Goal: Task Accomplishment & Management: Manage account settings

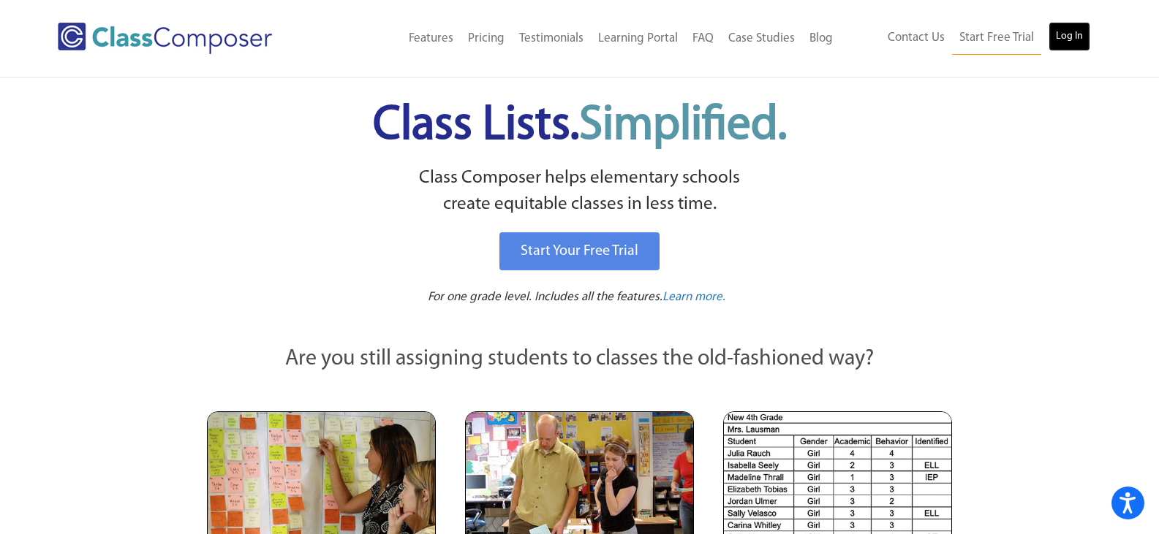
click at [1072, 34] on link "Log In" at bounding box center [1069, 36] width 42 height 29
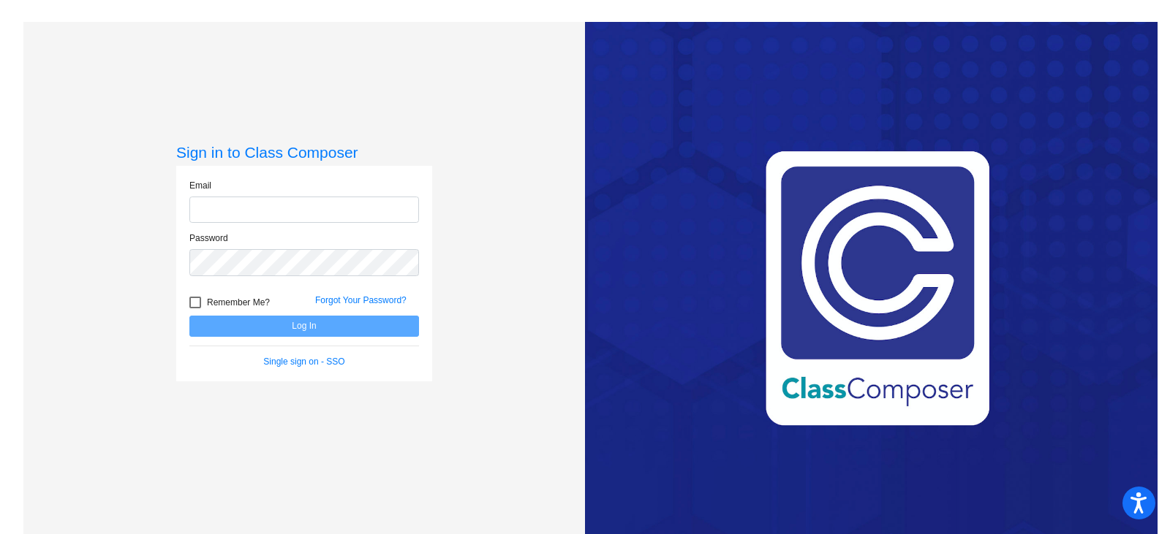
type input "[PERSON_NAME][EMAIL_ADDRESS][DOMAIN_NAME]"
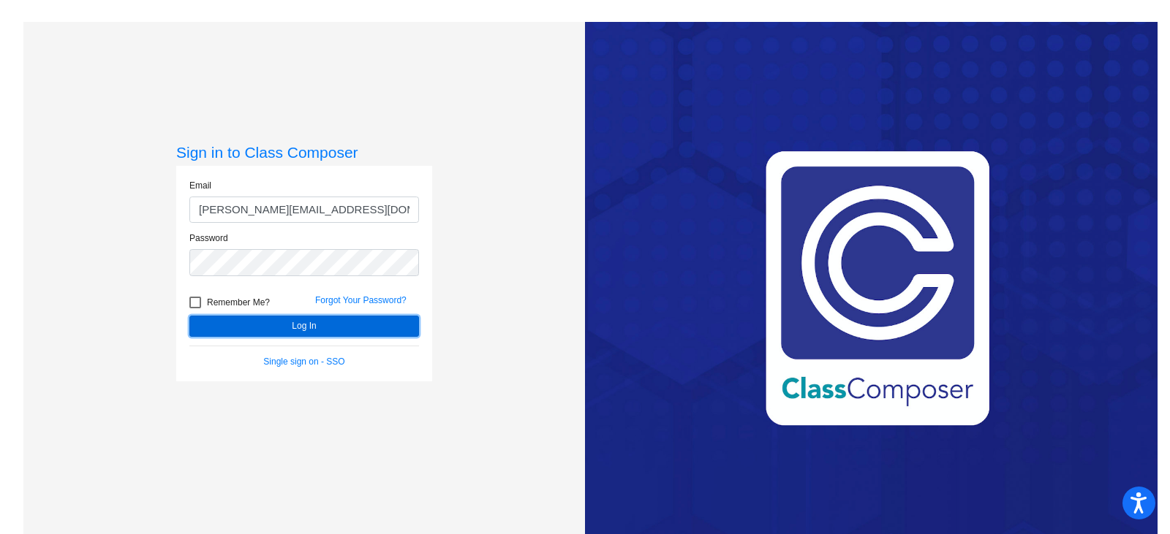
click at [275, 325] on button "Log In" at bounding box center [304, 326] width 230 height 21
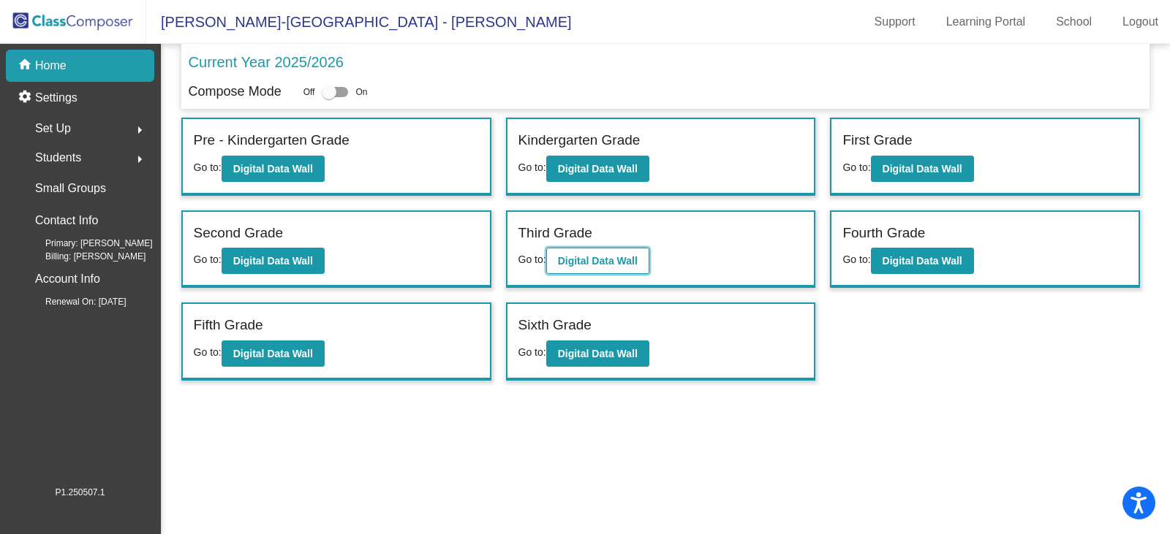
click at [596, 262] on b "Digital Data Wall" at bounding box center [598, 261] width 80 height 12
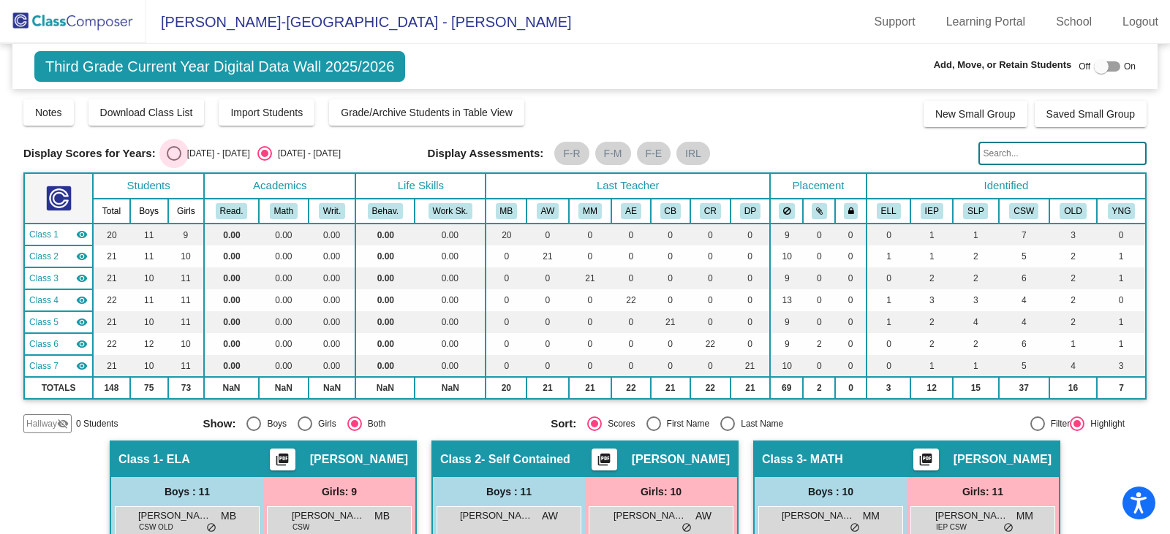
click at [175, 155] on div "Select an option" at bounding box center [174, 153] width 15 height 15
click at [174, 161] on input "[DATE] - [DATE]" at bounding box center [173, 161] width 1 height 1
radio input "true"
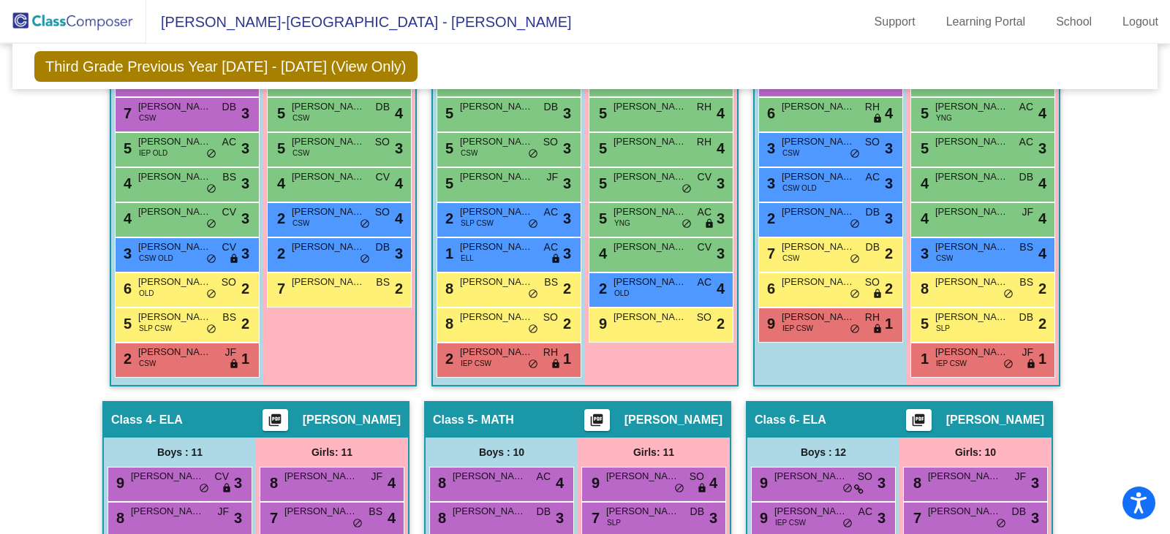
scroll to position [585, 0]
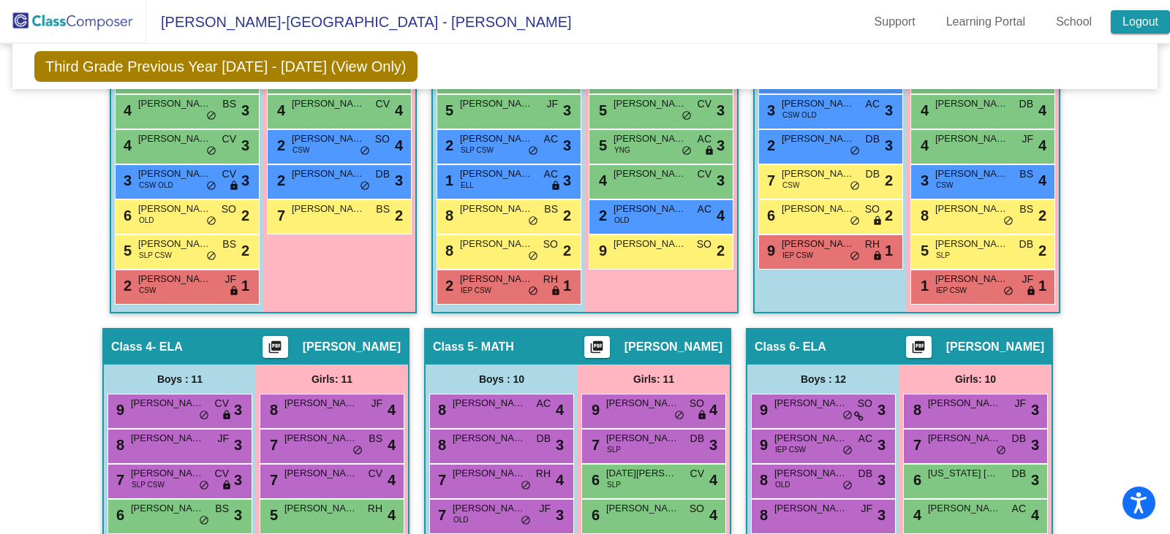
click at [1129, 22] on link "Logout" at bounding box center [1139, 21] width 59 height 23
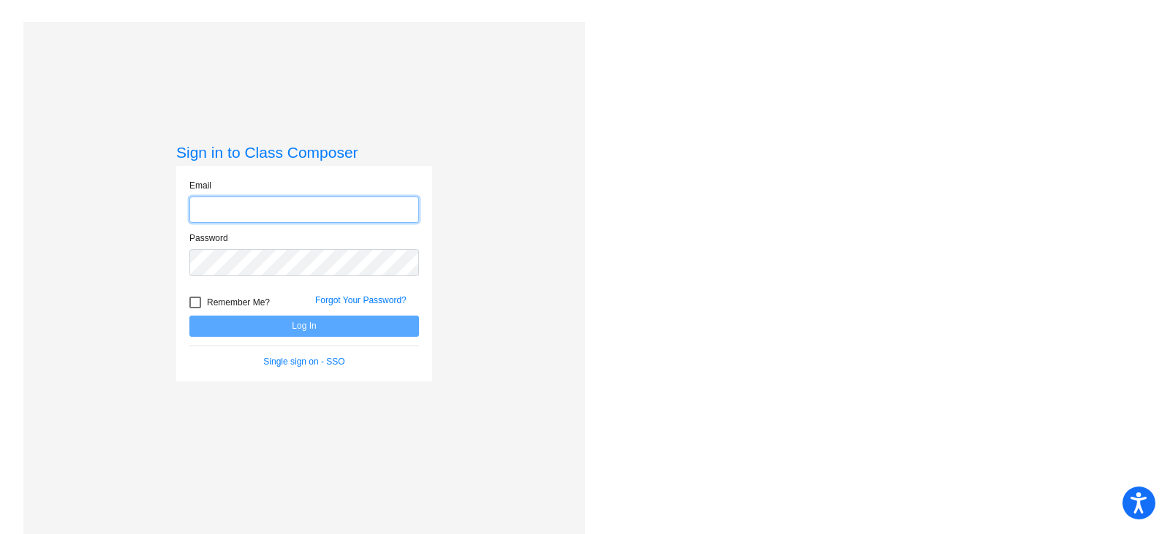
type input "[PERSON_NAME][EMAIL_ADDRESS][DOMAIN_NAME]"
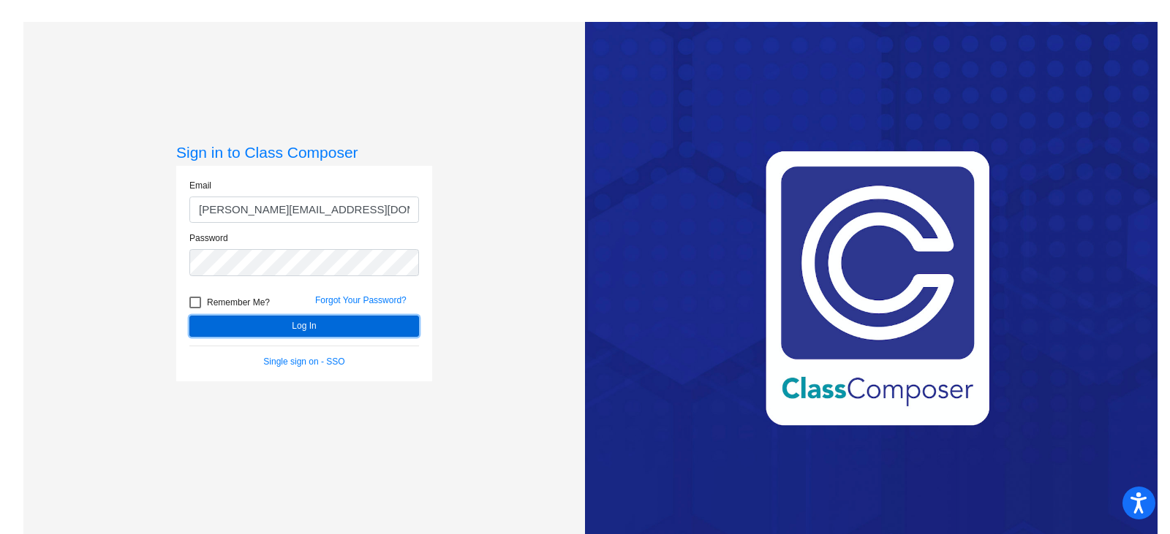
click at [290, 333] on button "Log In" at bounding box center [304, 326] width 230 height 21
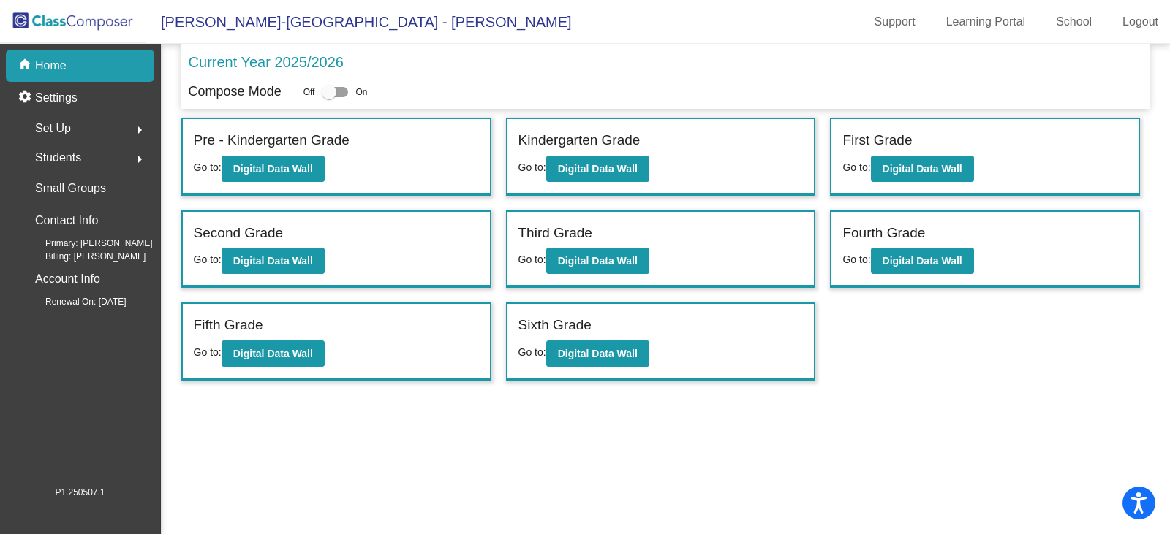
click at [55, 127] on span "Set Up" at bounding box center [53, 128] width 36 height 20
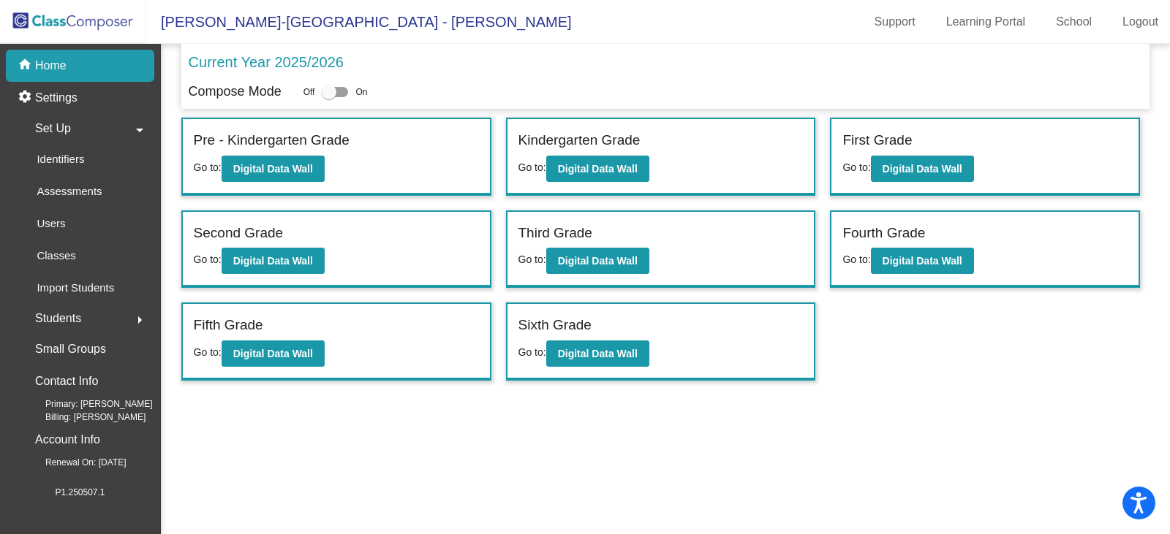
click at [68, 132] on span "Set Up" at bounding box center [53, 128] width 36 height 20
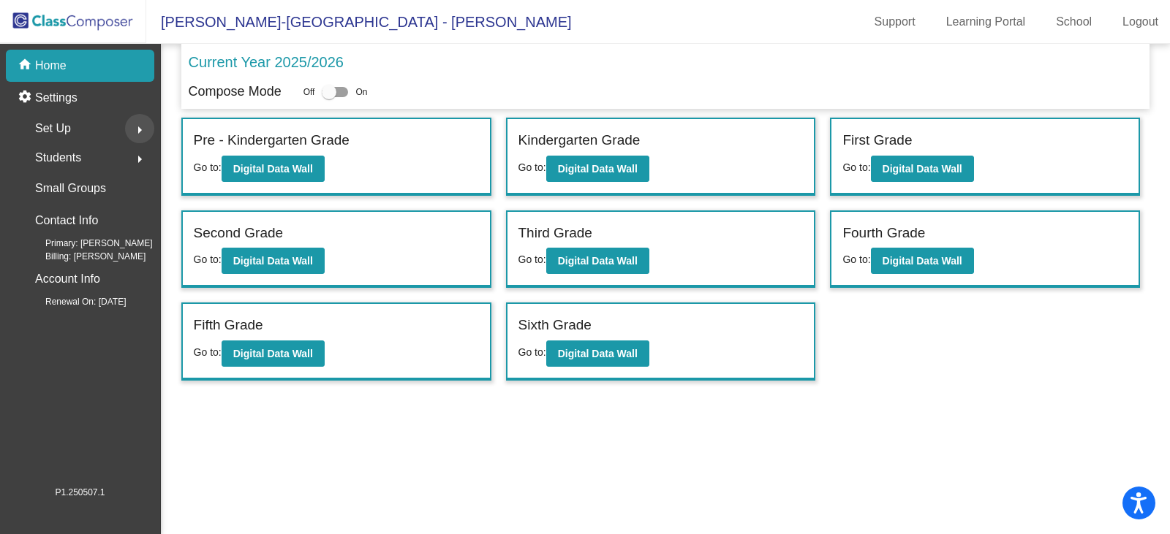
click at [137, 129] on mat-icon "arrow_right" at bounding box center [140, 130] width 18 height 18
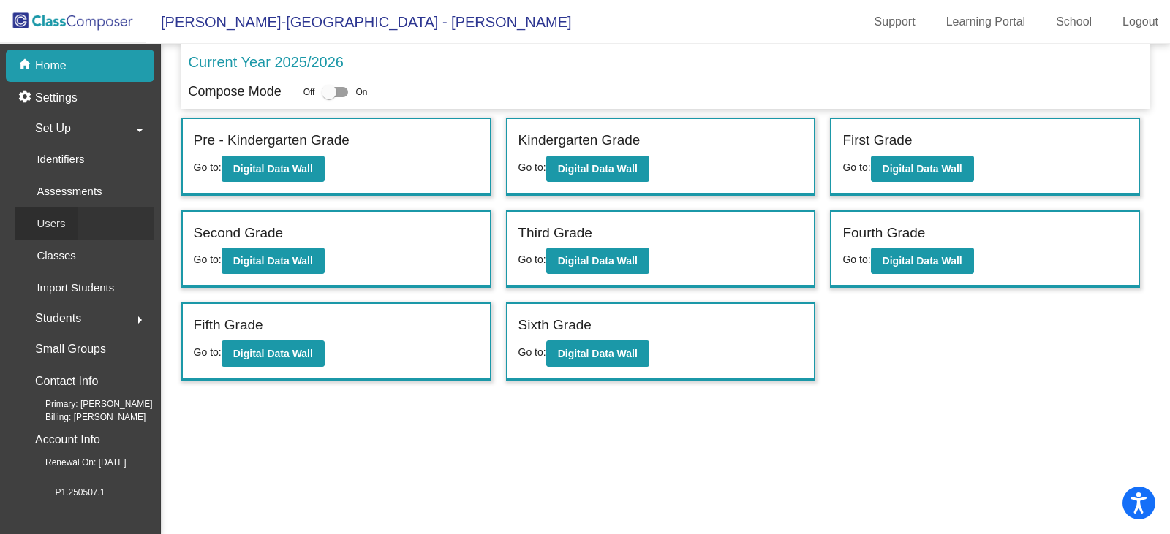
click at [71, 232] on div "Users" at bounding box center [46, 224] width 63 height 32
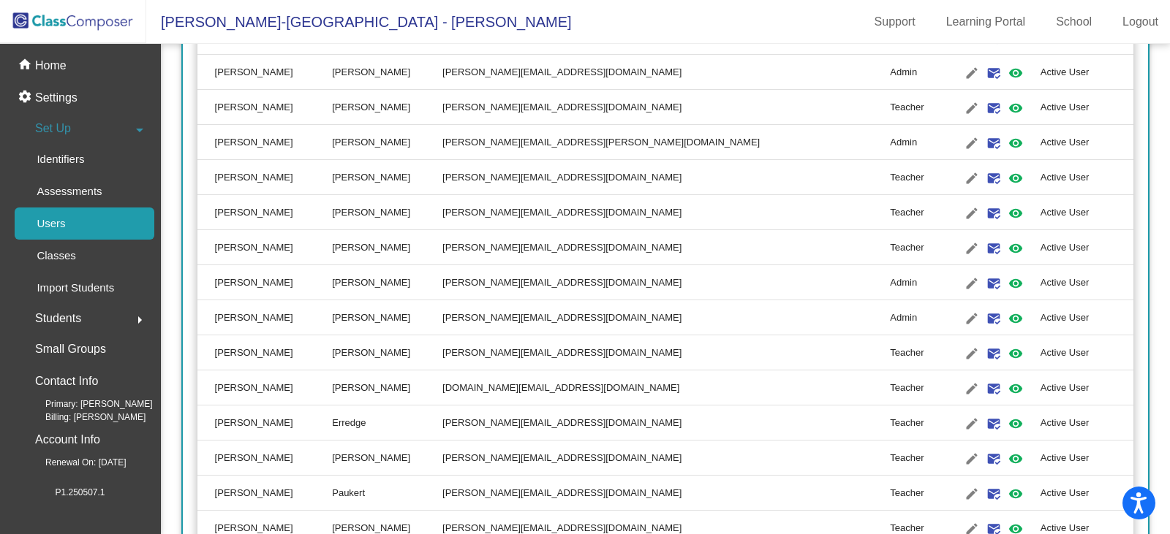
scroll to position [1675, 0]
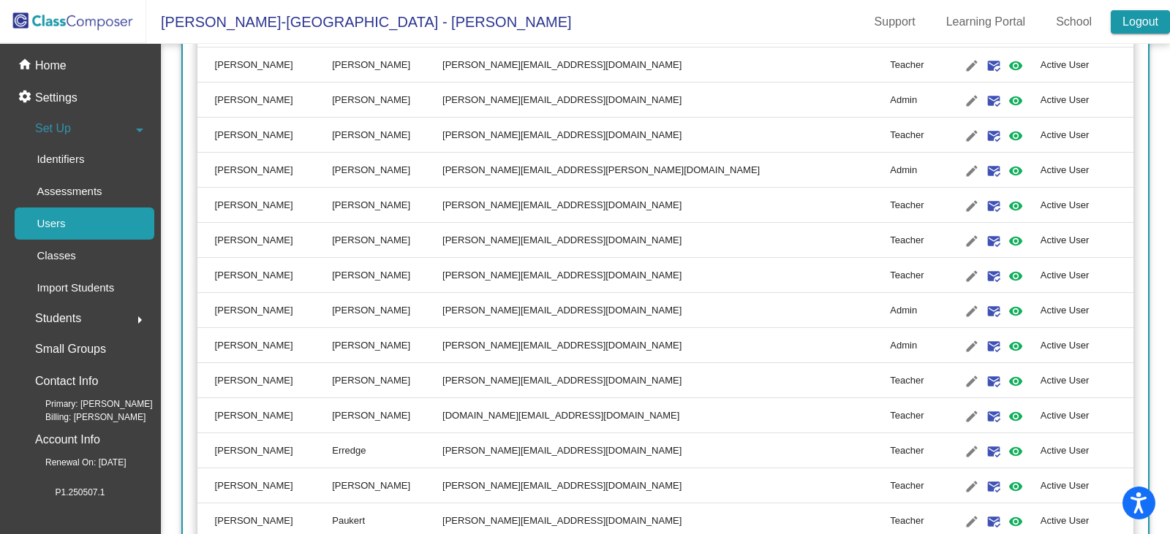
click at [1145, 23] on link "Logout" at bounding box center [1139, 21] width 59 height 23
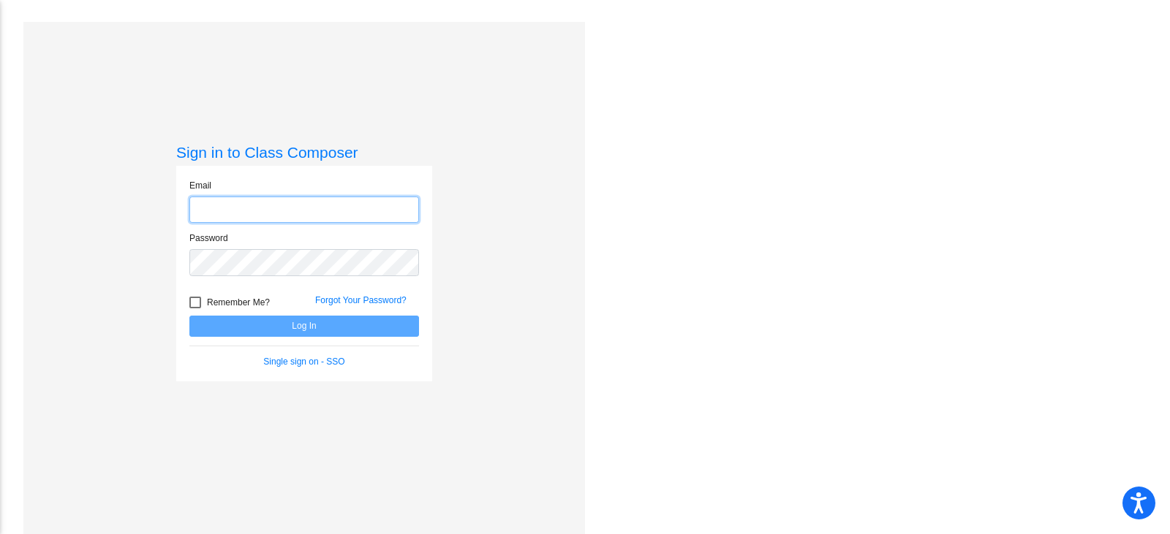
type input "j.flynn@komets.k12.mn.us"
